Goal: Information Seeking & Learning: Find contact information

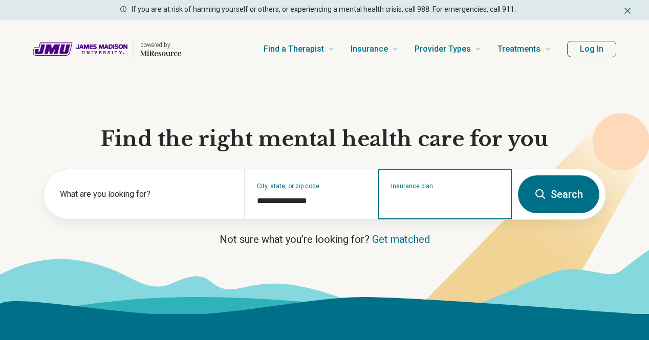
click at [407, 207] on input "Insurance plan" at bounding box center [445, 201] width 108 height 12
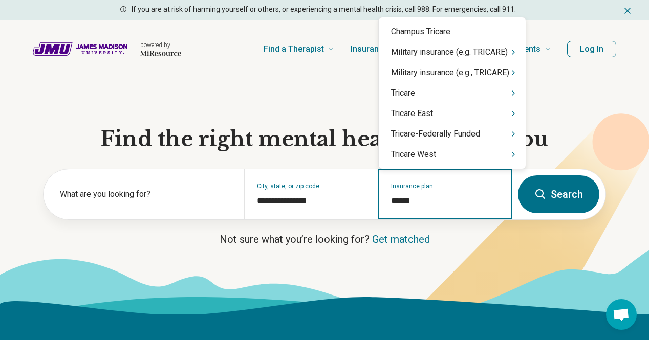
type input "*******"
click at [432, 99] on div "Tricare" at bounding box center [452, 93] width 147 height 20
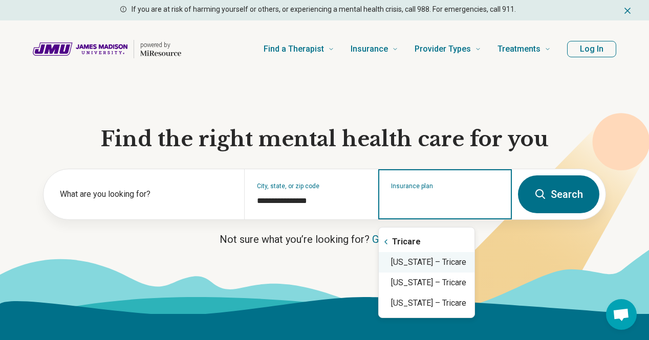
click at [425, 264] on div "[US_STATE] – Tricare" at bounding box center [427, 262] width 96 height 20
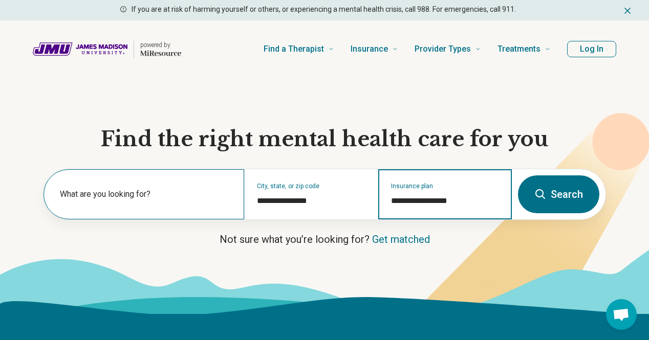
type input "**********"
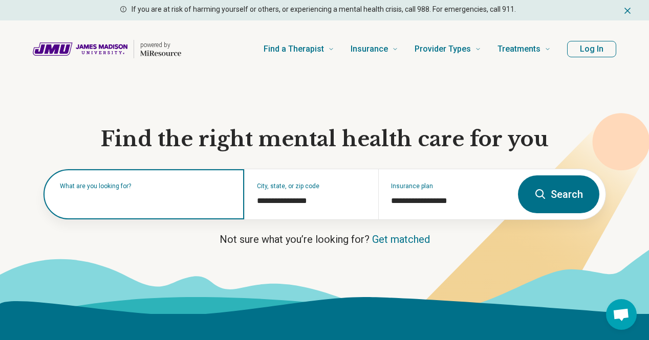
click at [180, 206] on input "text" at bounding box center [146, 199] width 172 height 12
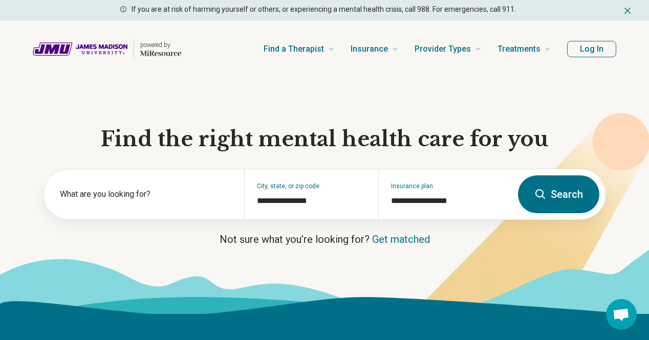
click at [562, 203] on button "Search" at bounding box center [558, 194] width 81 height 38
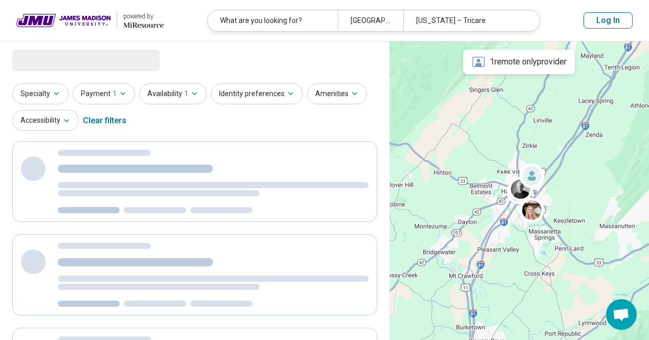
select select "***"
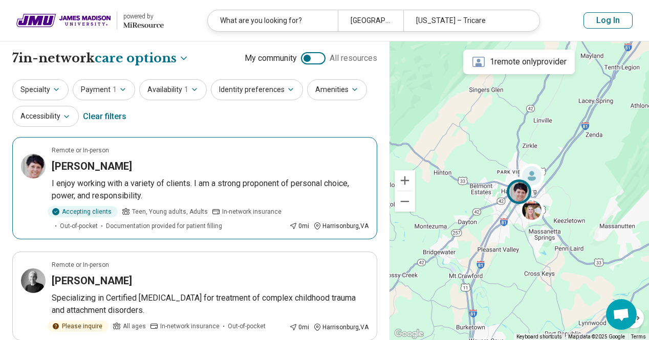
click at [148, 184] on p "I enjoy working with a variety of clients. I am a strong proponent of personal …" at bounding box center [210, 190] width 317 height 25
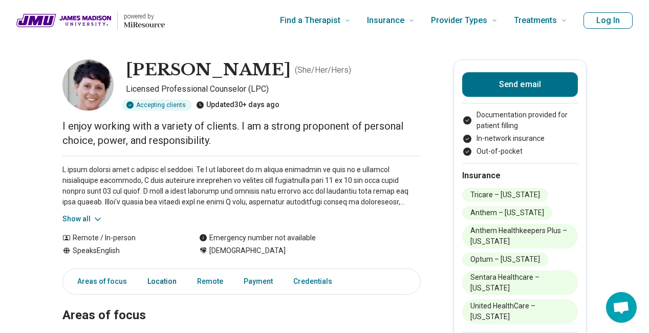
click at [154, 287] on link "Location" at bounding box center [161, 281] width 41 height 21
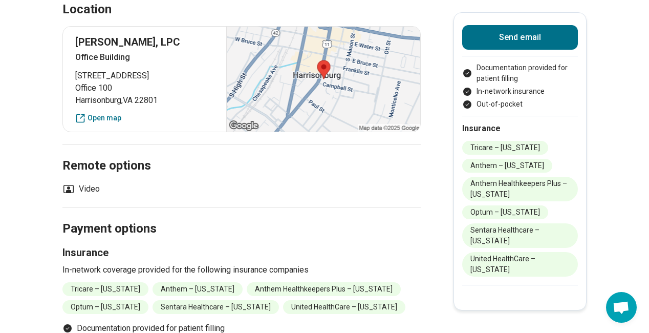
scroll to position [439, 0]
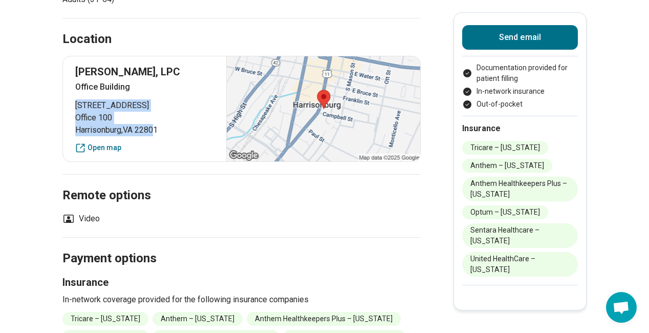
drag, startPoint x: 161, startPoint y: 128, endPoint x: 77, endPoint y: 107, distance: 87.1
click at [77, 107] on div "Robin Windsor, LPC Office Building 356 South Main Street Office 100 Harrisonbur…" at bounding box center [241, 109] width 358 height 106
drag, startPoint x: 163, startPoint y: 127, endPoint x: 77, endPoint y: 107, distance: 88.3
click at [77, 107] on div "Robin Windsor, LPC Office Building 356 South Main Street Office 100 Harrisonbur…" at bounding box center [241, 109] width 358 height 106
copy p "356 South Main Street Office 100 Harrisonburg , VA 22801"
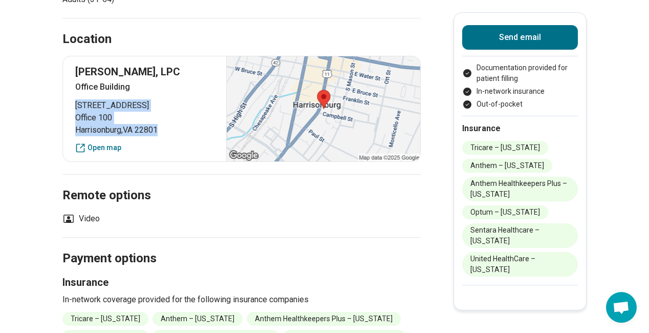
scroll to position [0, 0]
